Goal: Task Accomplishment & Management: Manage account settings

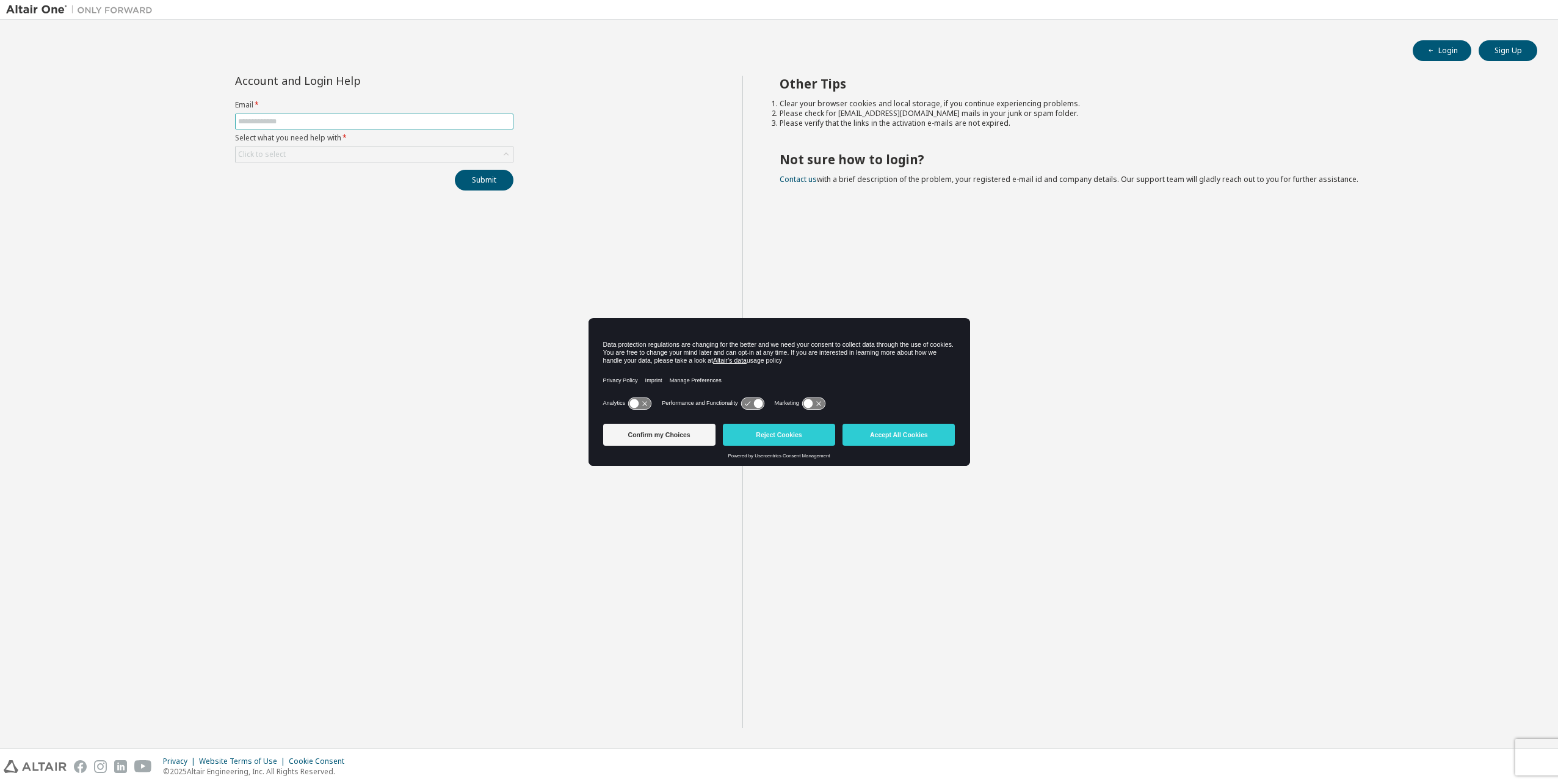
click at [276, 121] on input "text" at bounding box center [374, 121] width 272 height 10
click at [304, 152] on div "Click to select" at bounding box center [374, 155] width 277 height 15
click at [295, 188] on li "I forgot my password" at bounding box center [373, 188] width 276 height 16
click at [482, 181] on button "Submit" at bounding box center [484, 180] width 59 height 21
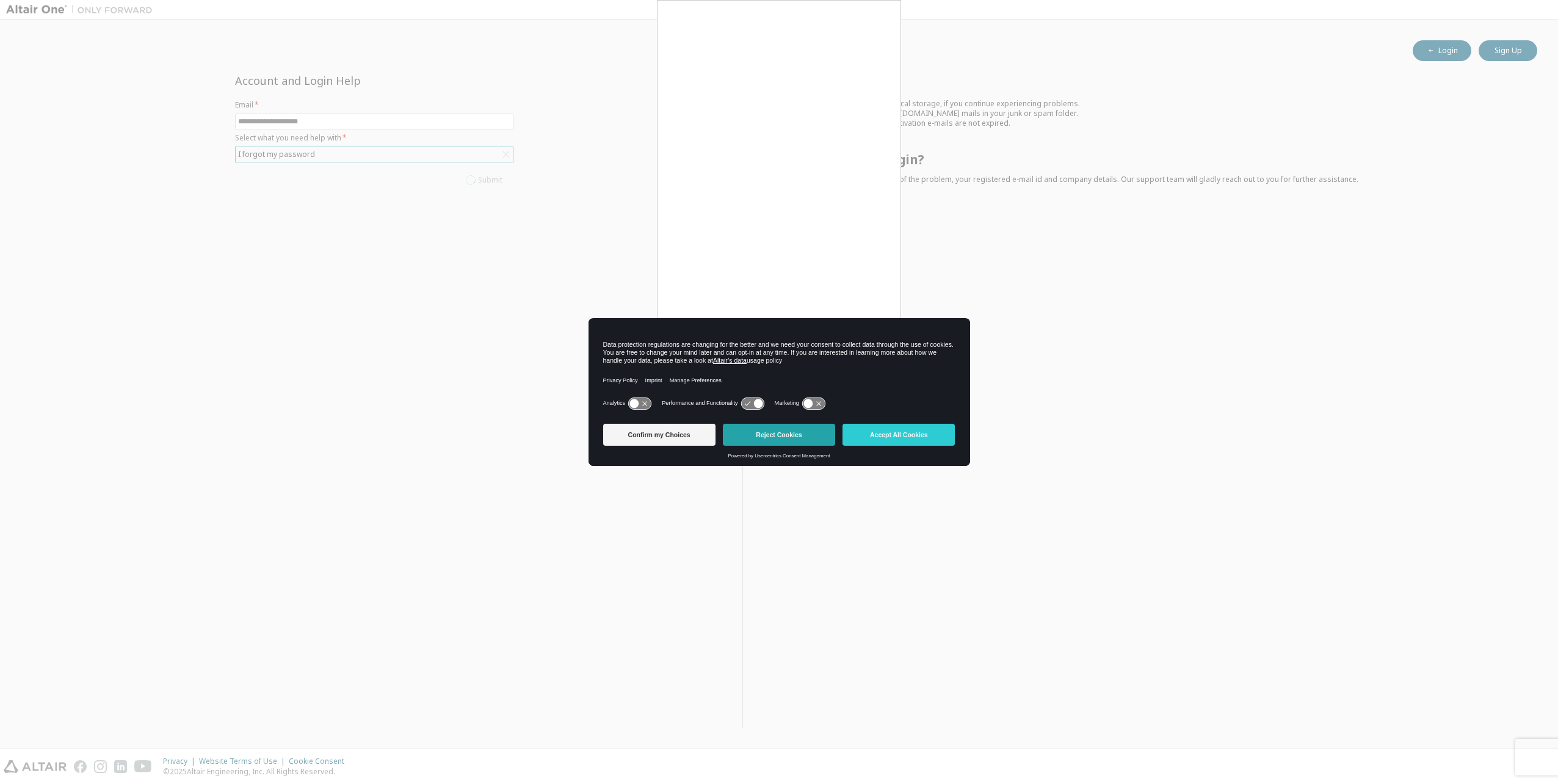
click at [776, 436] on button "Reject Cookies" at bounding box center [779, 435] width 112 height 22
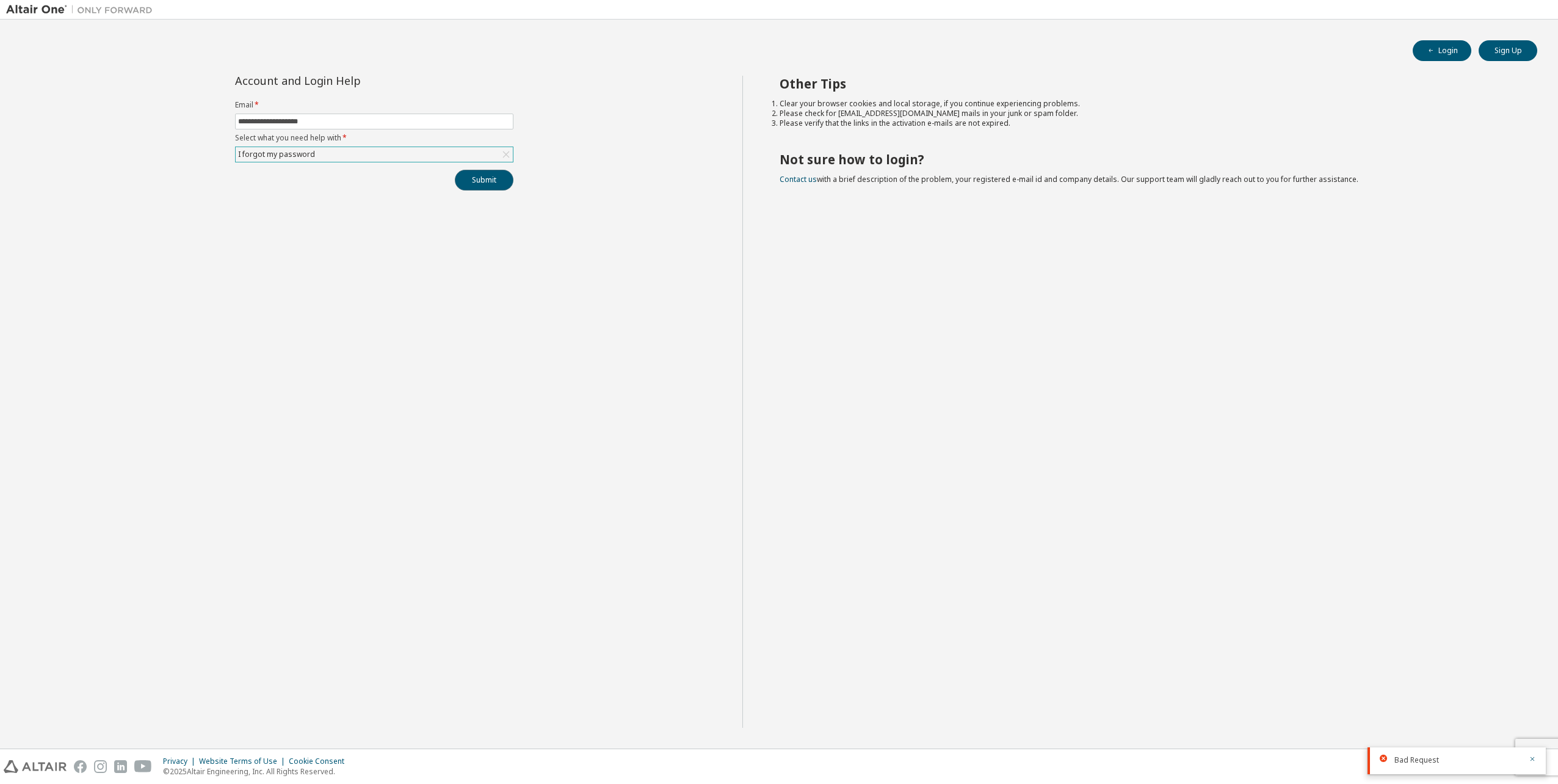
click at [491, 184] on button "Submit" at bounding box center [484, 180] width 59 height 21
click at [276, 121] on input "**********" at bounding box center [374, 121] width 272 height 10
type input "**********"
click at [470, 181] on button "Submit" at bounding box center [484, 180] width 59 height 21
click at [1532, 723] on icon "button" at bounding box center [1532, 722] width 7 height 7
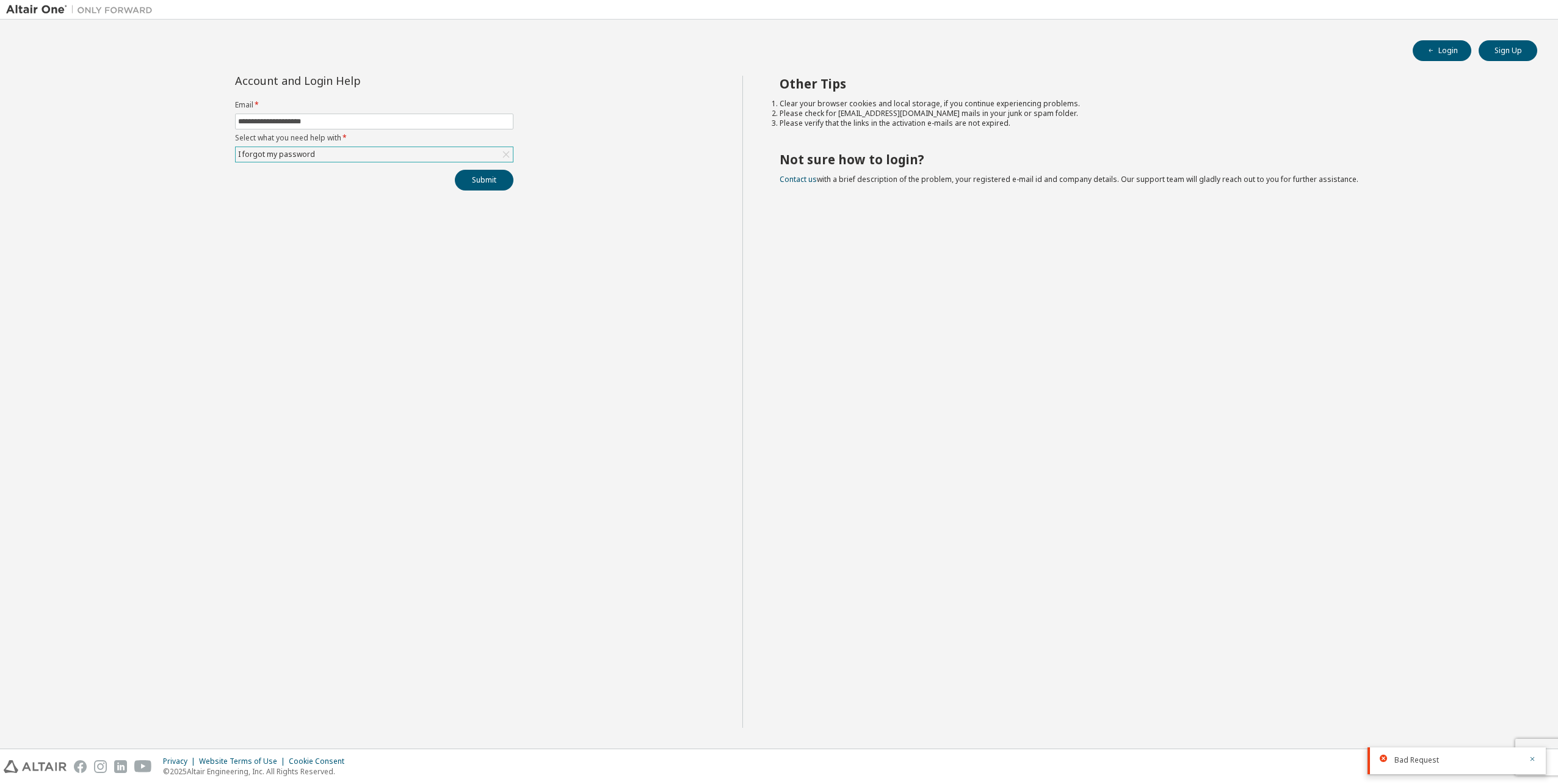
click at [1530, 745] on icon "button" at bounding box center [1532, 749] width 7 height 7
click at [1537, 750] on div "Bad Request" at bounding box center [1457, 761] width 179 height 27
click at [1535, 758] on icon "button" at bounding box center [1532, 759] width 7 height 7
